Goal: Navigation & Orientation: Find specific page/section

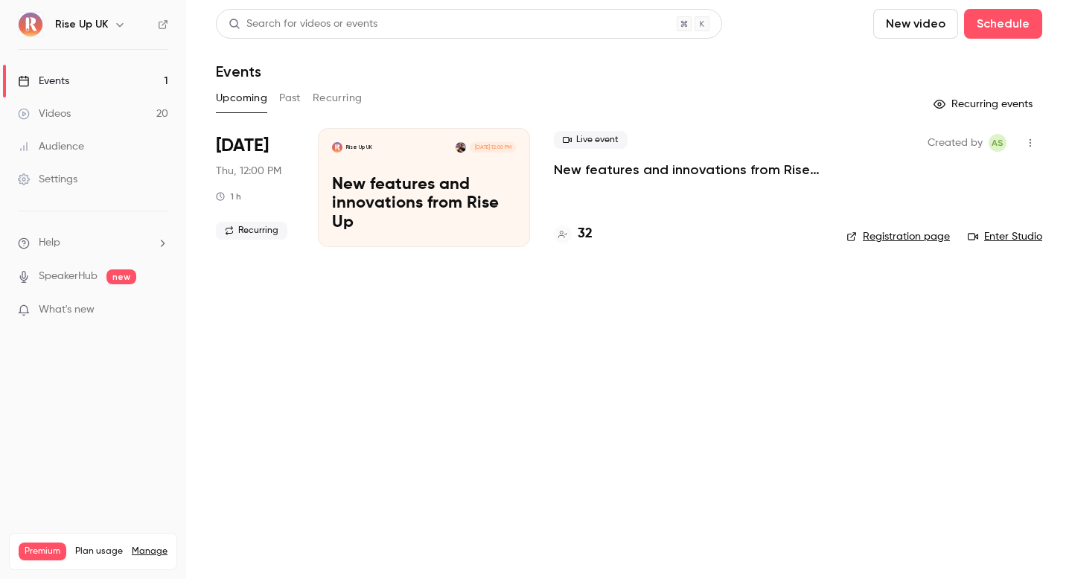
click at [119, 34] on div "Rise Up UK" at bounding box center [93, 24] width 150 height 25
click at [119, 25] on icon "button" at bounding box center [119, 25] width 7 height 4
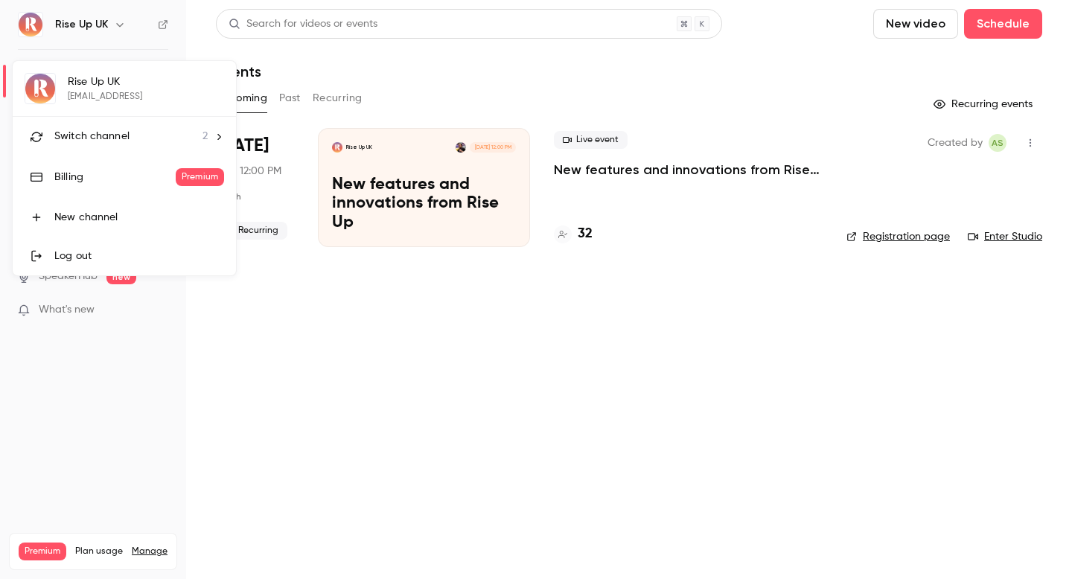
click at [123, 132] on span "Switch channel" at bounding box center [91, 137] width 75 height 16
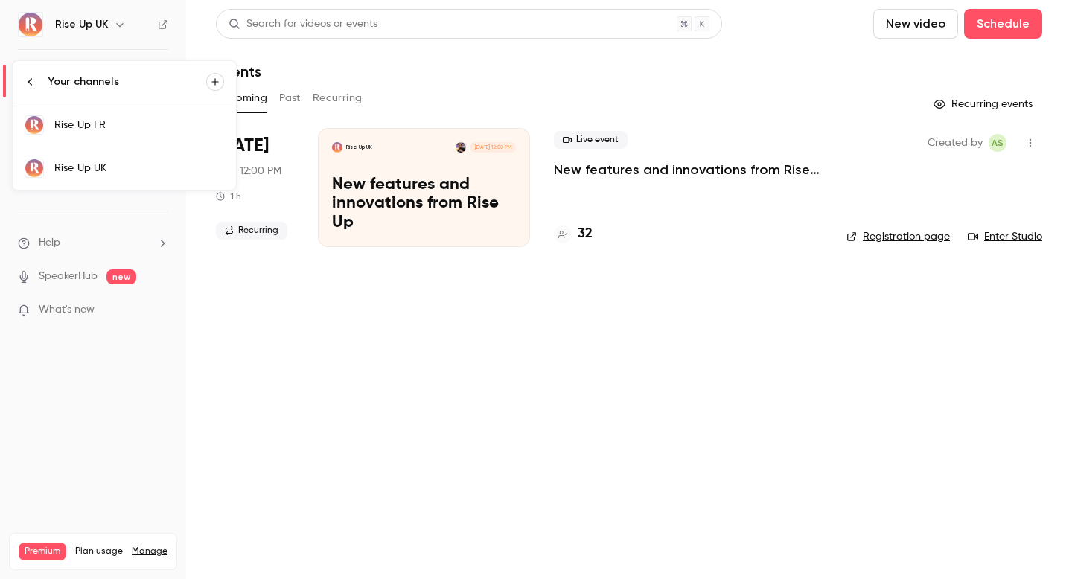
click at [121, 125] on div "Rise Up FR" at bounding box center [139, 125] width 170 height 15
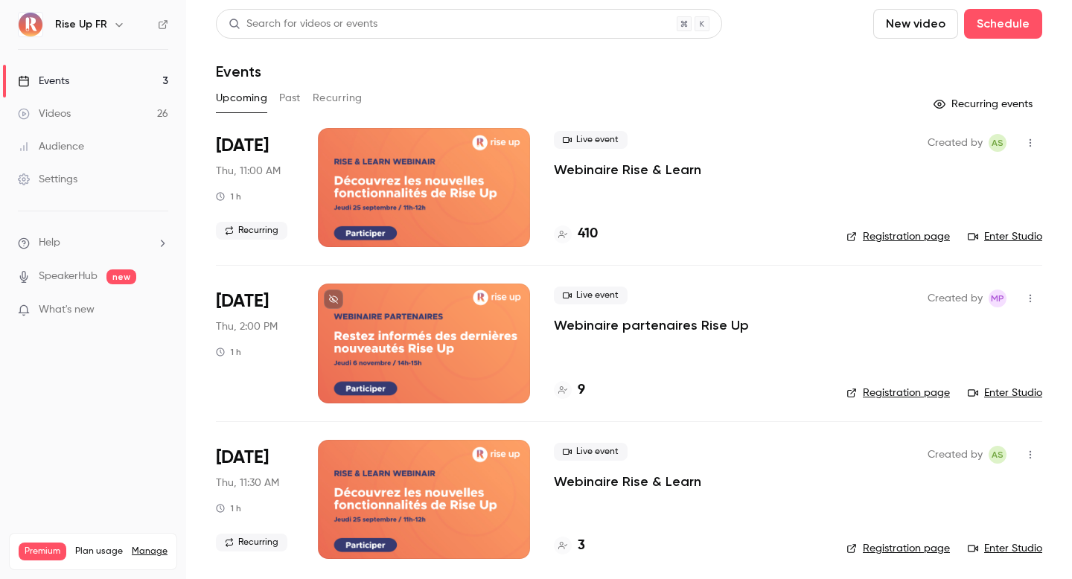
click at [1016, 241] on link "Enter Studio" at bounding box center [1005, 236] width 74 height 15
